Goal: Communication & Community: Answer question/provide support

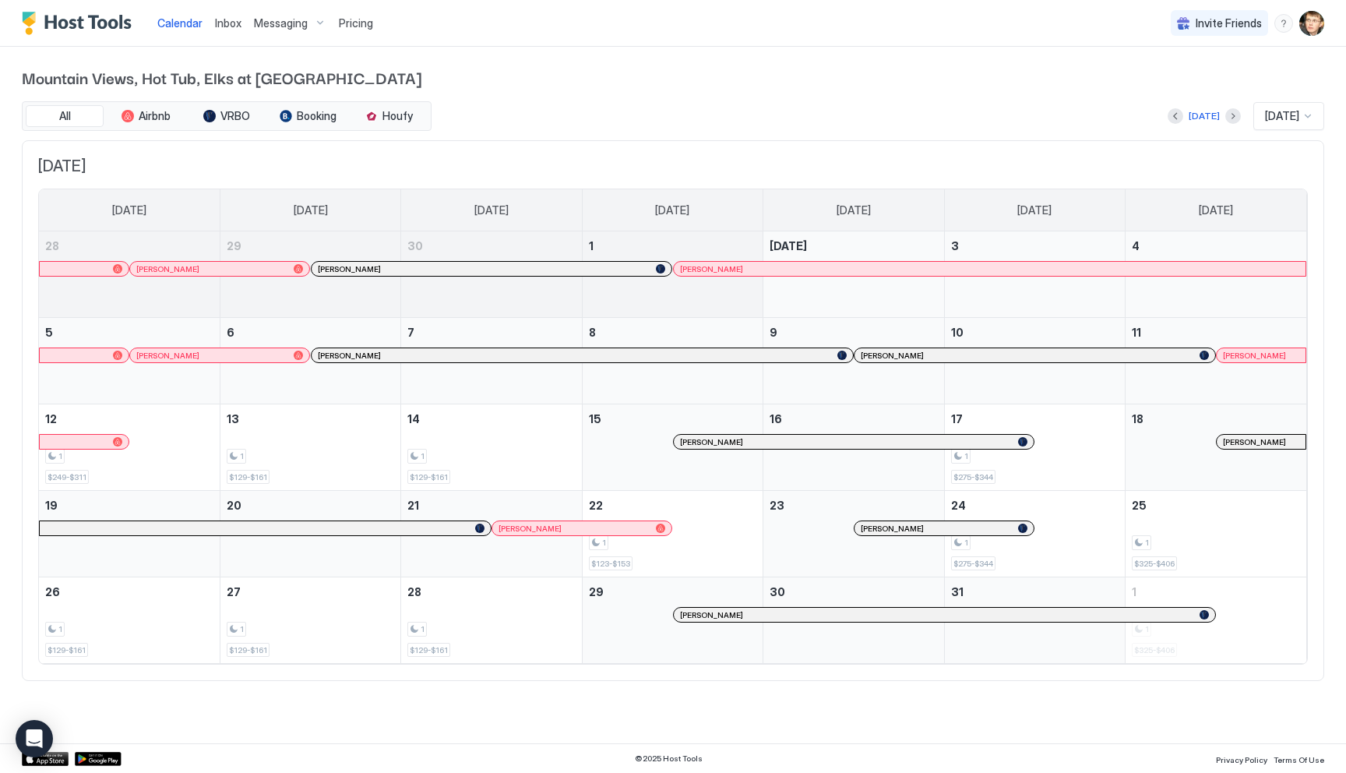
click at [274, 27] on span "Messaging" at bounding box center [281, 23] width 54 height 14
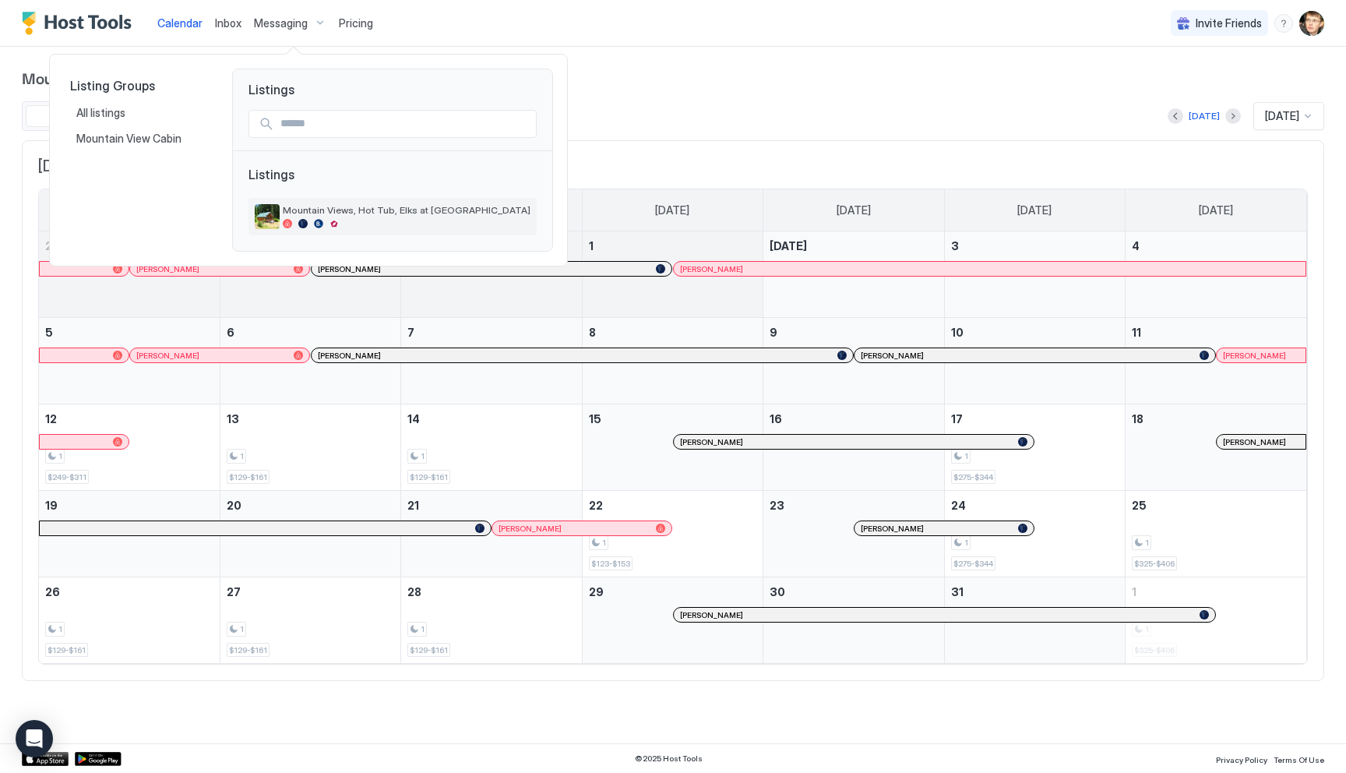
click at [362, 216] on div "Mountain Views, Hot Tub, Elks at [GEOGRAPHIC_DATA]" at bounding box center [407, 216] width 248 height 24
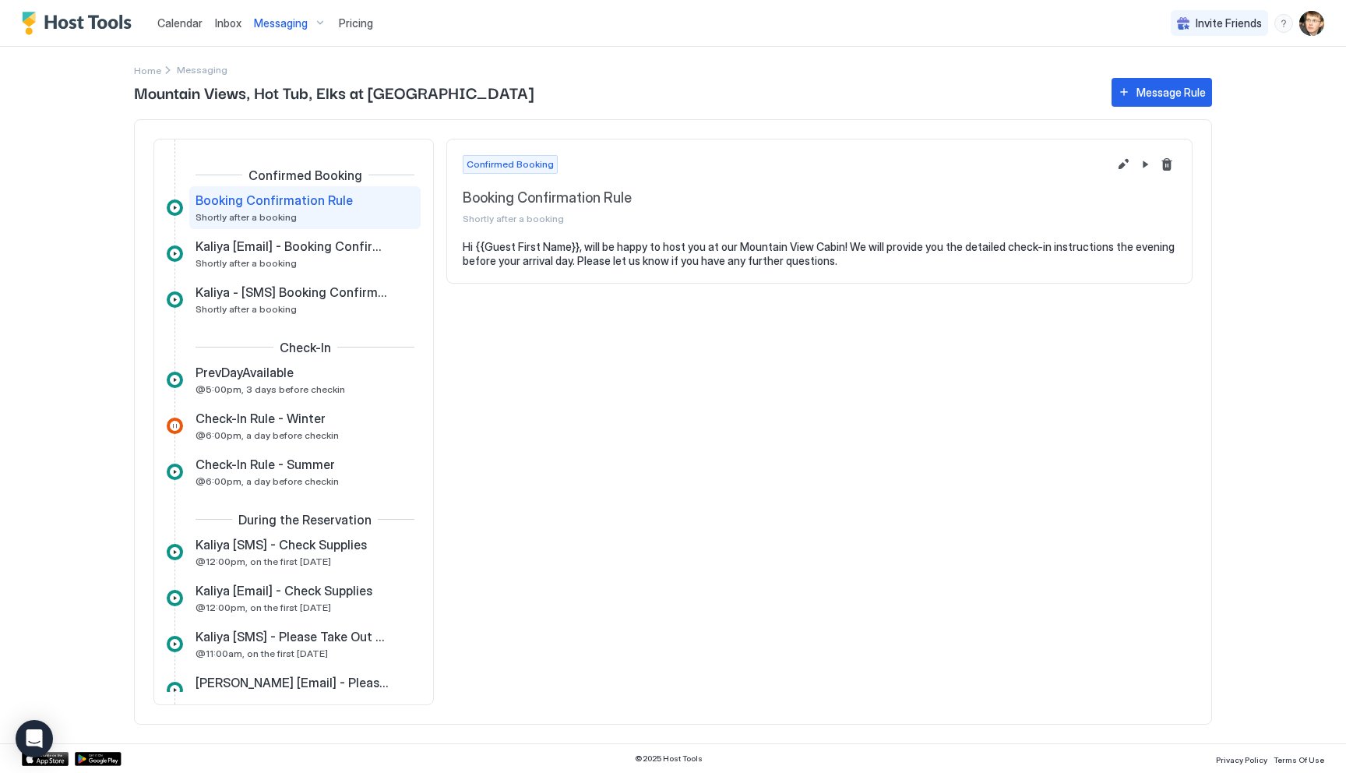
click at [230, 13] on div "Inbox" at bounding box center [228, 23] width 39 height 29
click at [225, 26] on span "Inbox" at bounding box center [228, 22] width 26 height 13
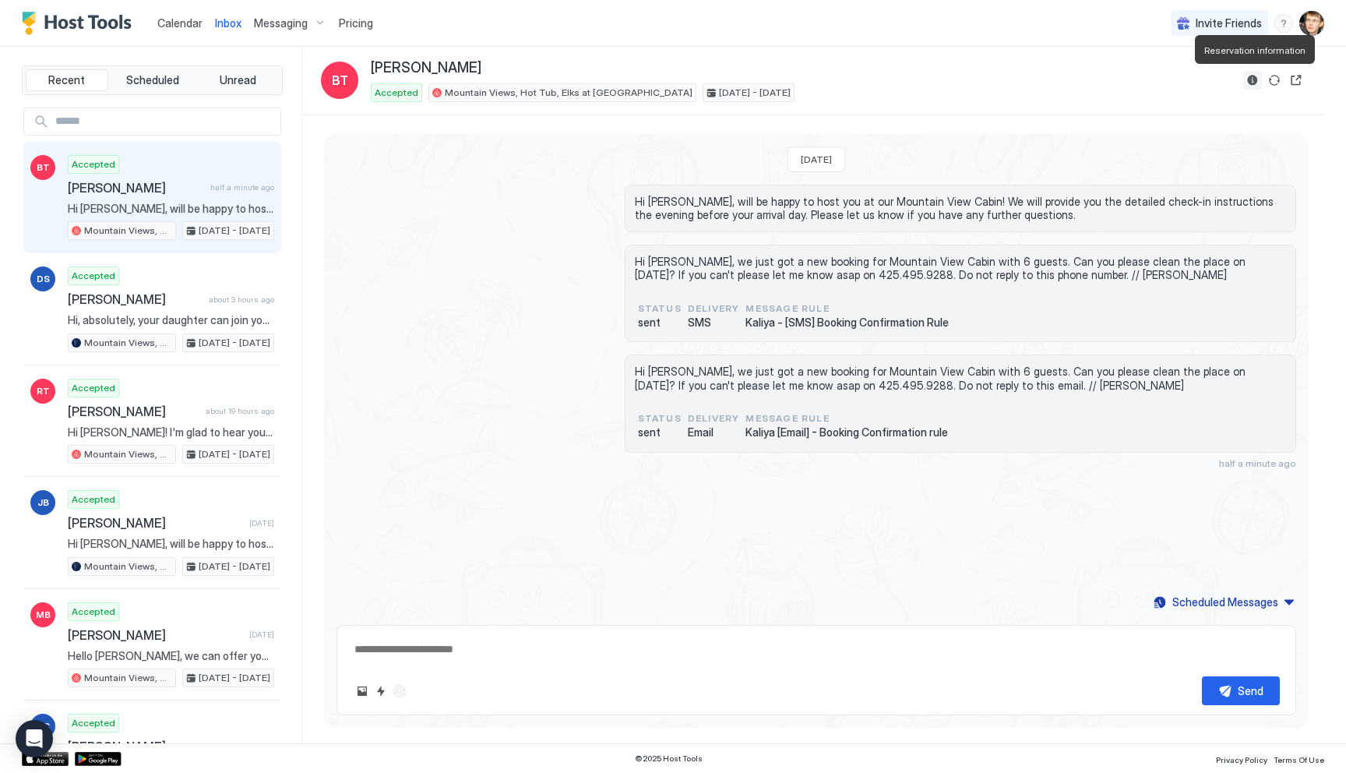
click at [1249, 83] on button "Reservation information" at bounding box center [1253, 80] width 19 height 19
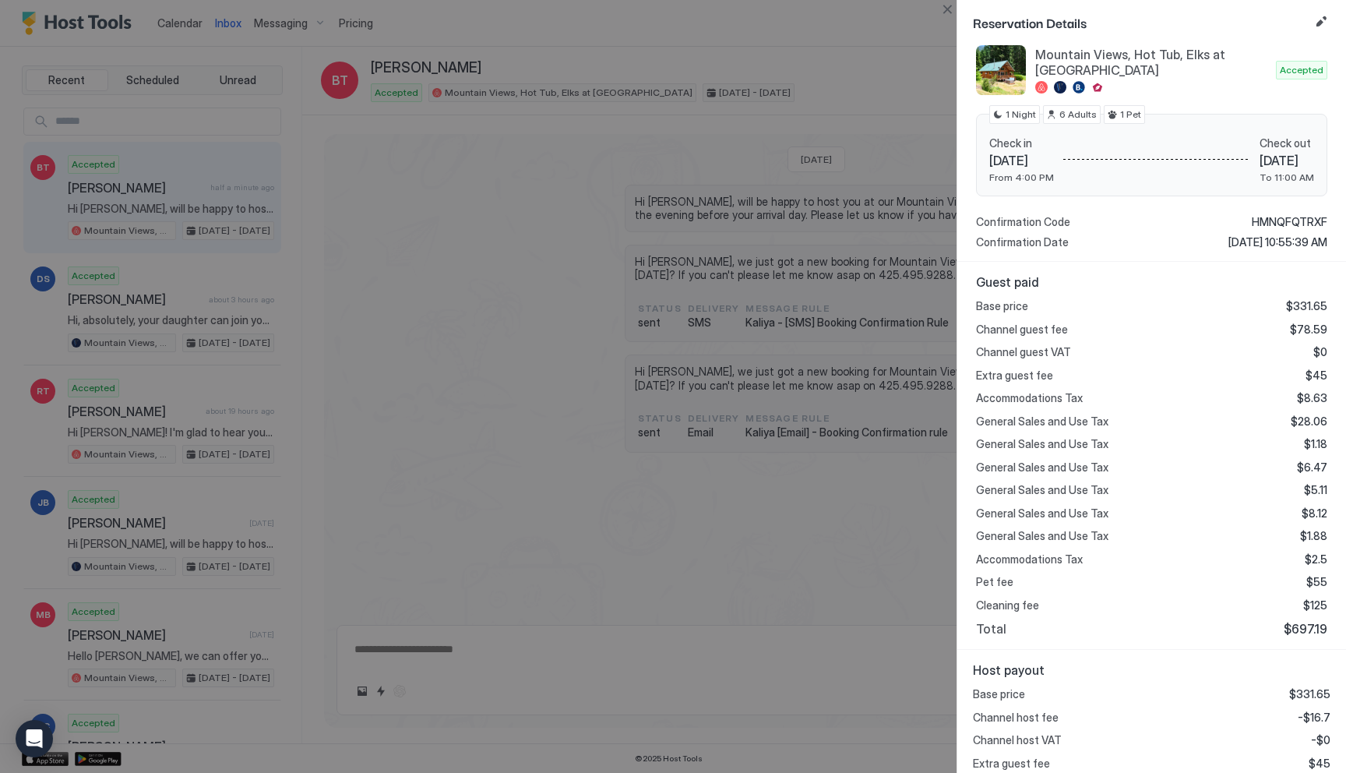
scroll to position [245, 0]
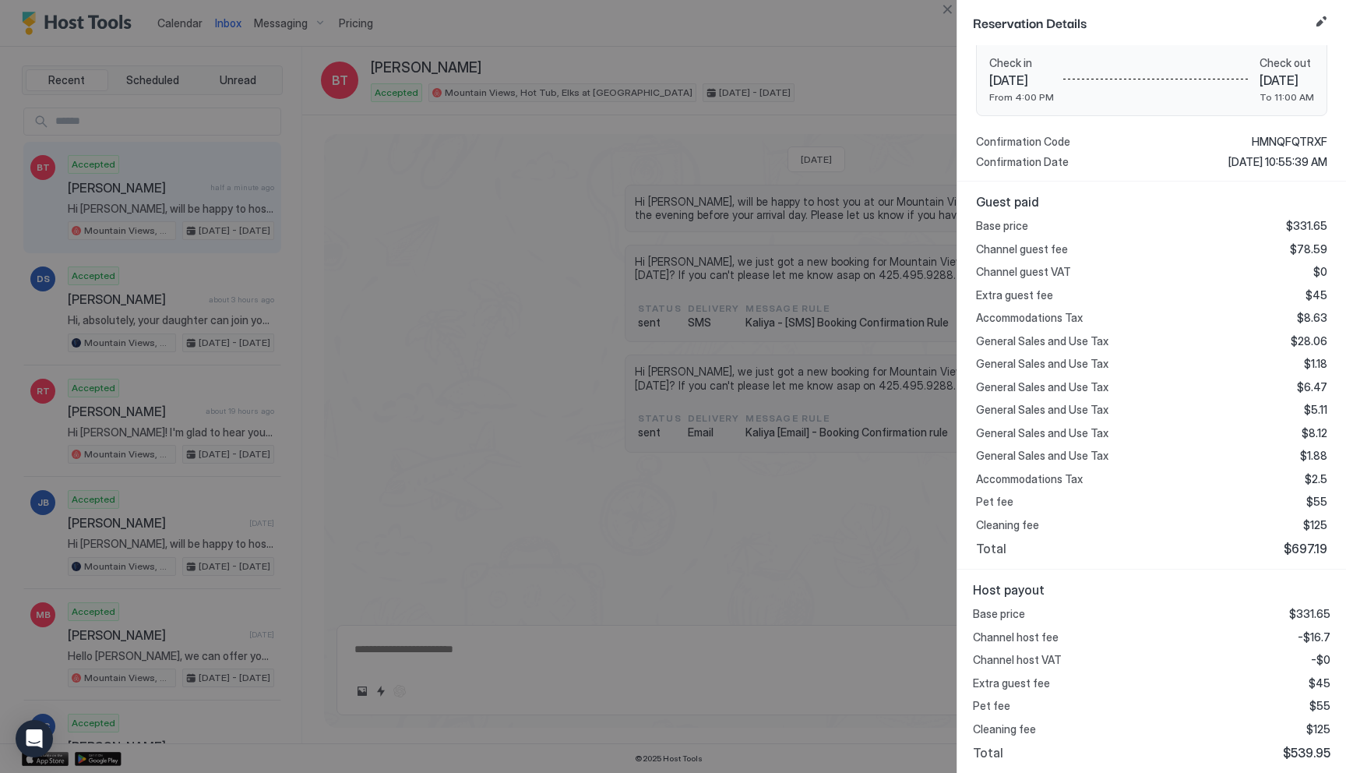
type textarea "*"
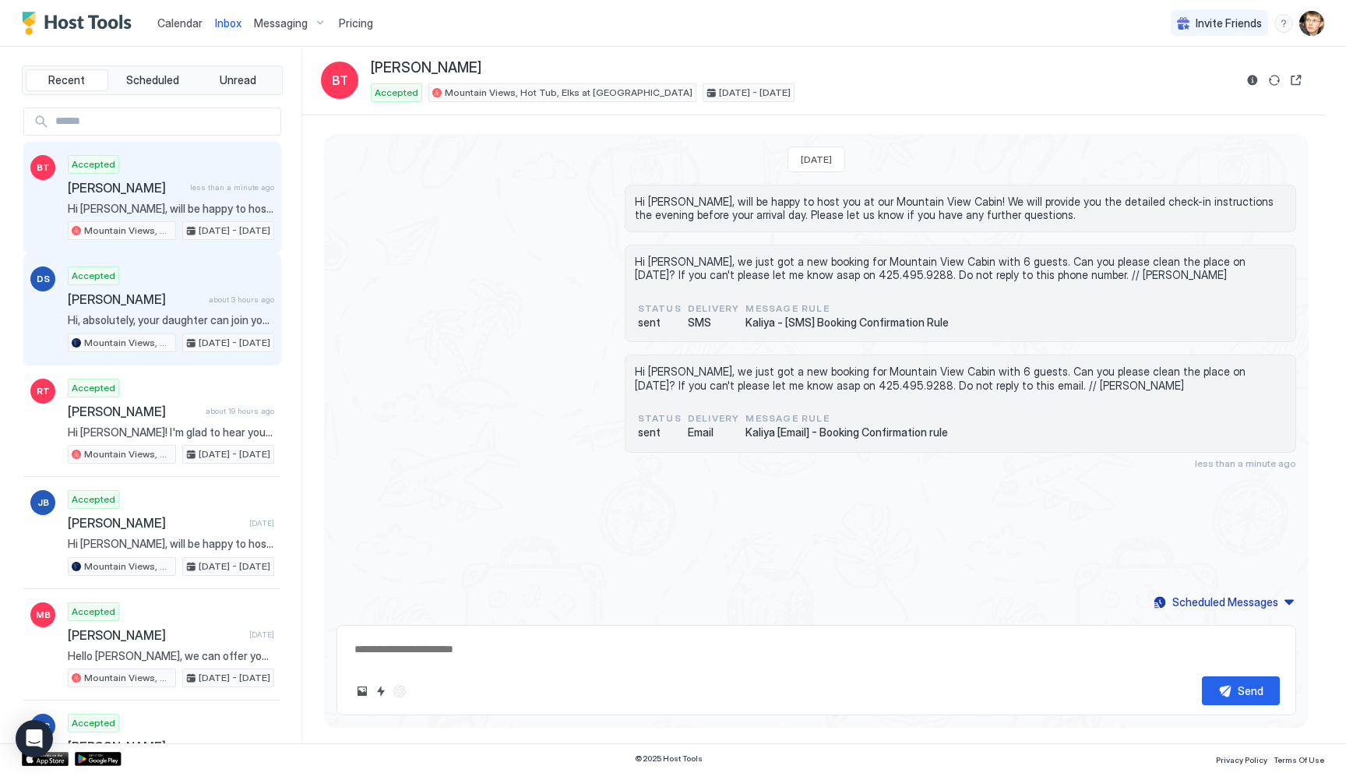
click at [242, 280] on div "Accepted [PERSON_NAME] about 3 hours ago Hi, absolutely, your daughter can join…" at bounding box center [171, 309] width 206 height 86
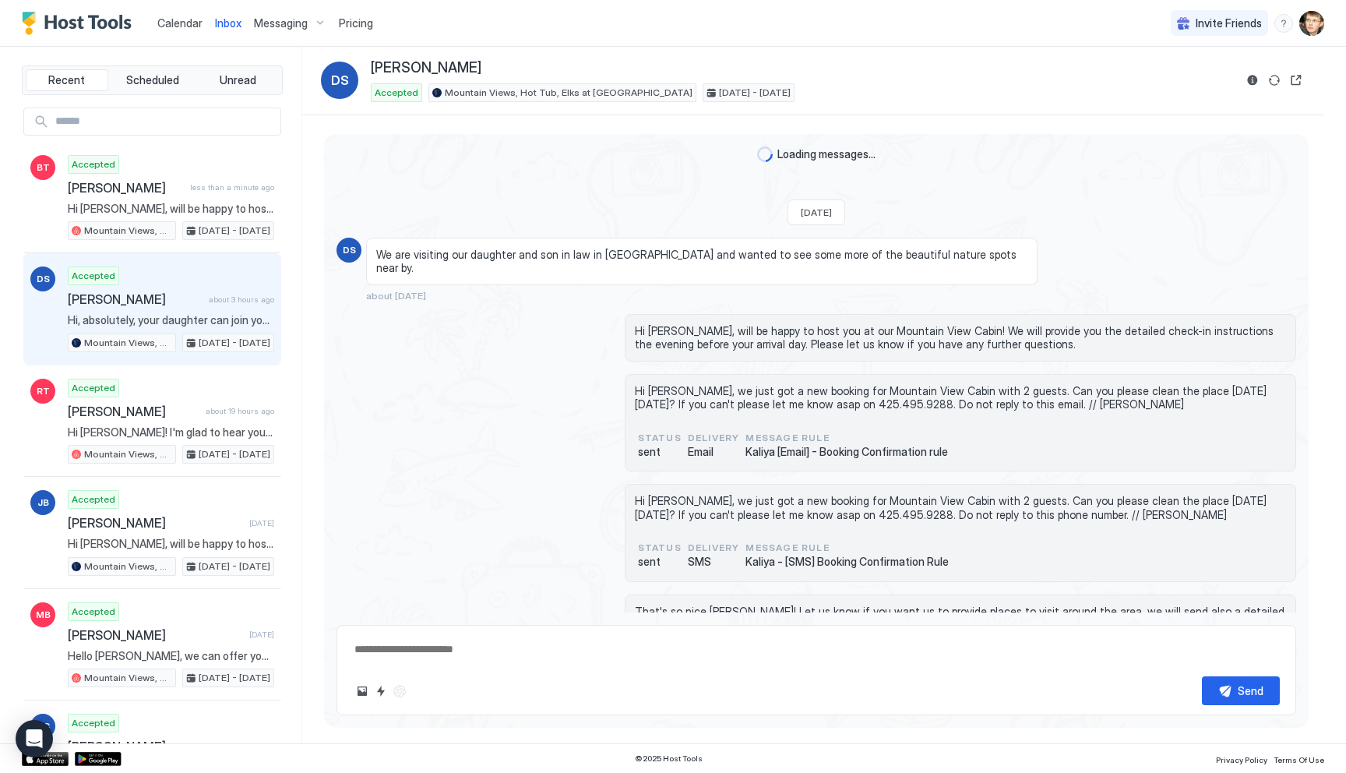
scroll to position [1781, 0]
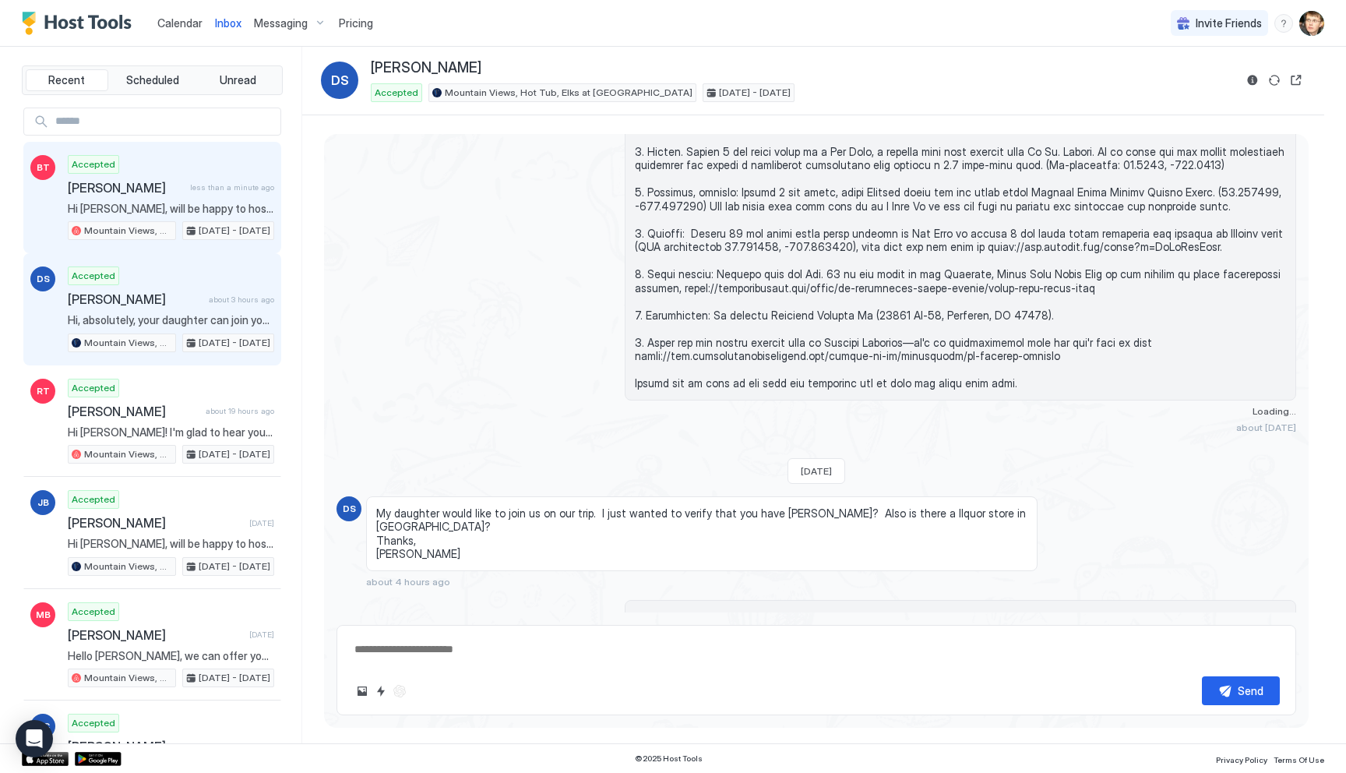
click at [226, 190] on span "less than a minute ago" at bounding box center [232, 187] width 84 height 10
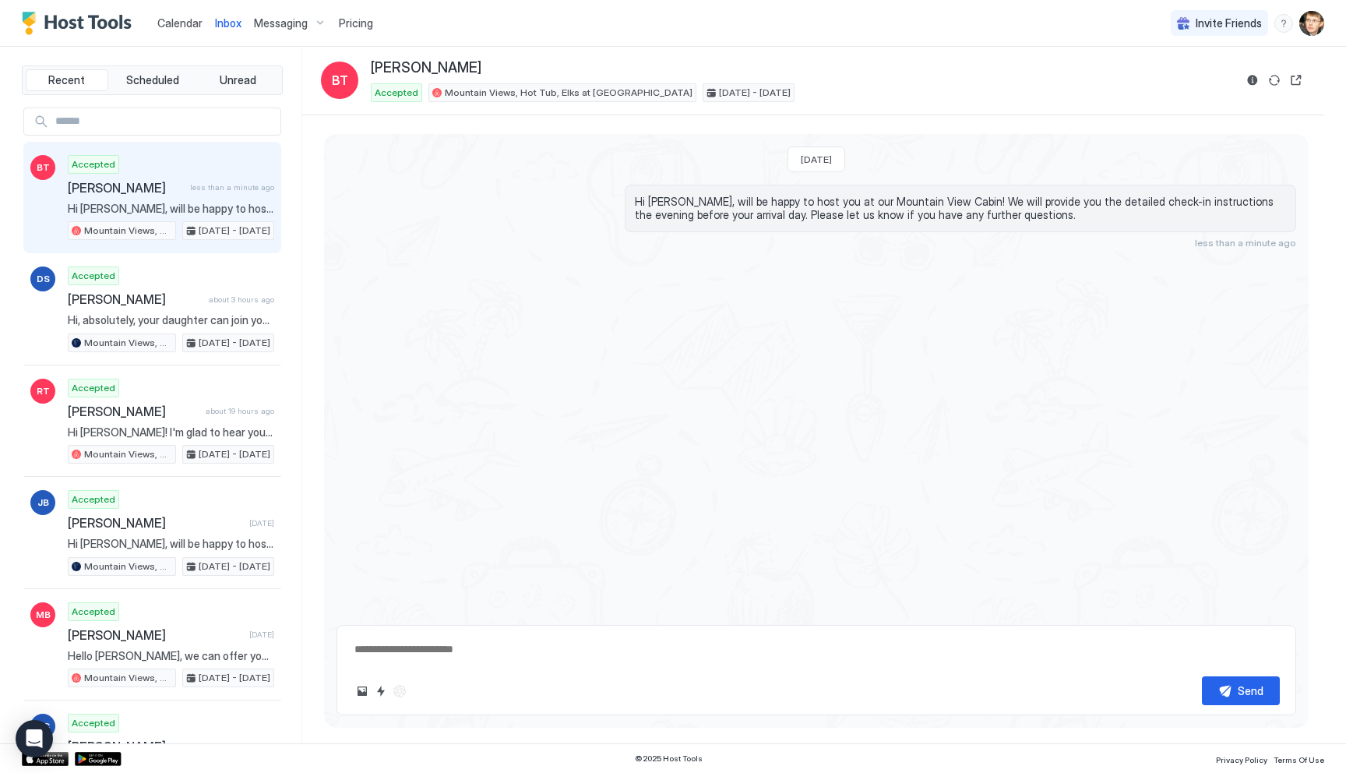
type textarea "*"
